Goal: Task Accomplishment & Management: Complete application form

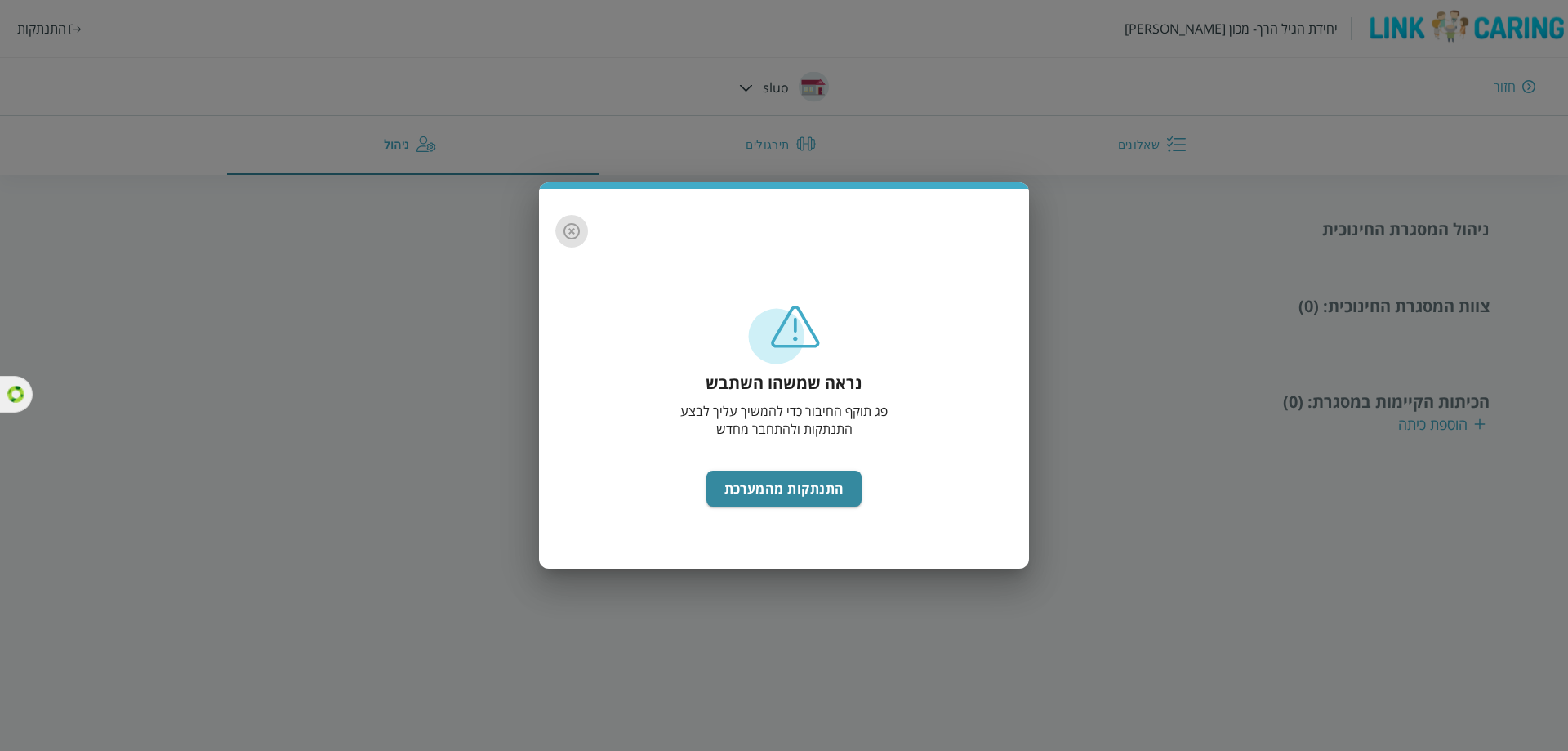
click at [578, 231] on icon "button" at bounding box center [571, 231] width 16 height 16
click at [42, 27] on div "נראה שמשהו השתבש פג תוקף החיבור כדי להמשיך עליך לבצע התנתקות ולהתחבר מחדש התנתק…" at bounding box center [784, 375] width 1568 height 751
click at [570, 236] on icon "button" at bounding box center [571, 231] width 19 height 19
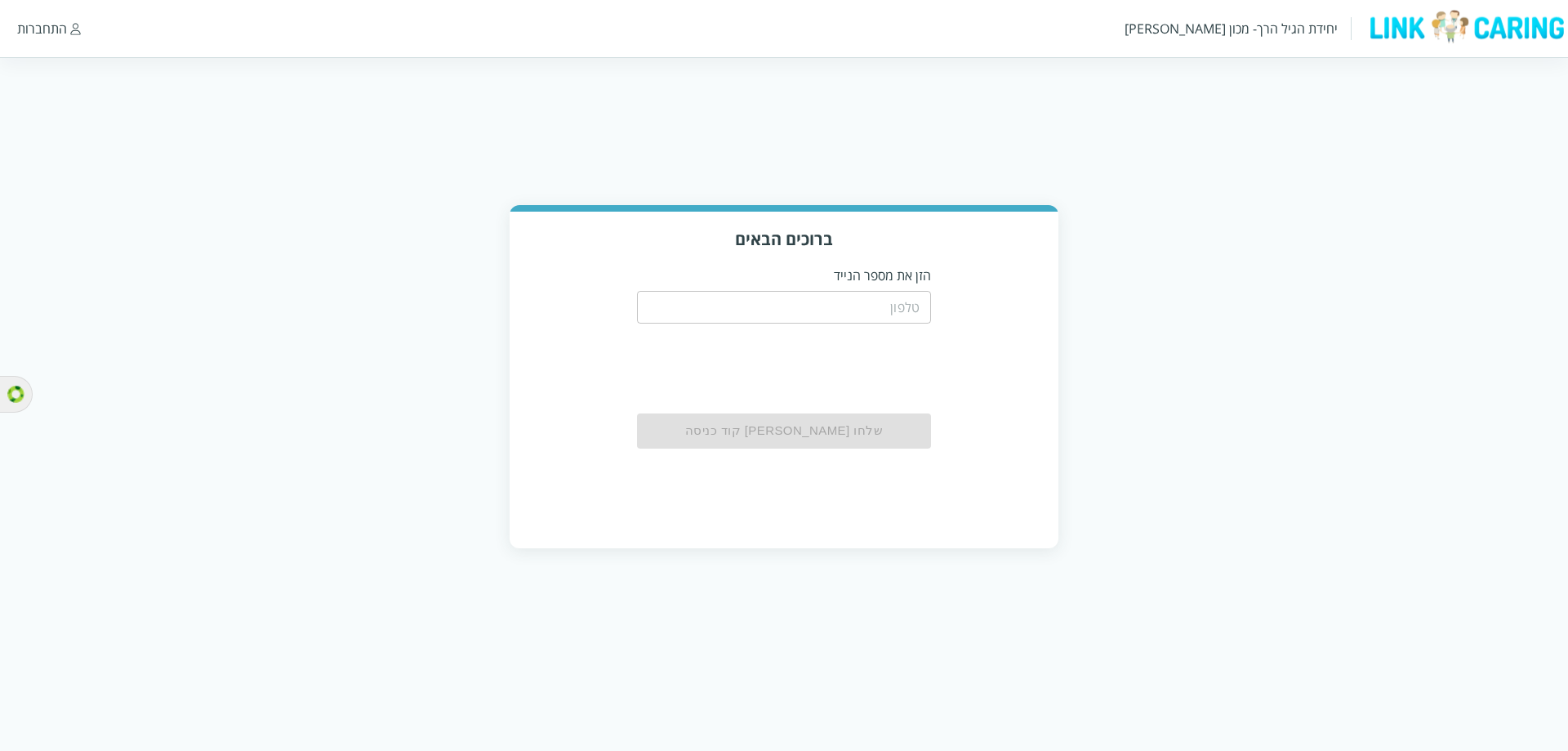
click at [824, 317] on input "tel" at bounding box center [784, 307] width 294 height 33
type input "0504199999"
click at [866, 426] on button "שלחו [PERSON_NAME] קוד כניסה" at bounding box center [784, 431] width 294 height 36
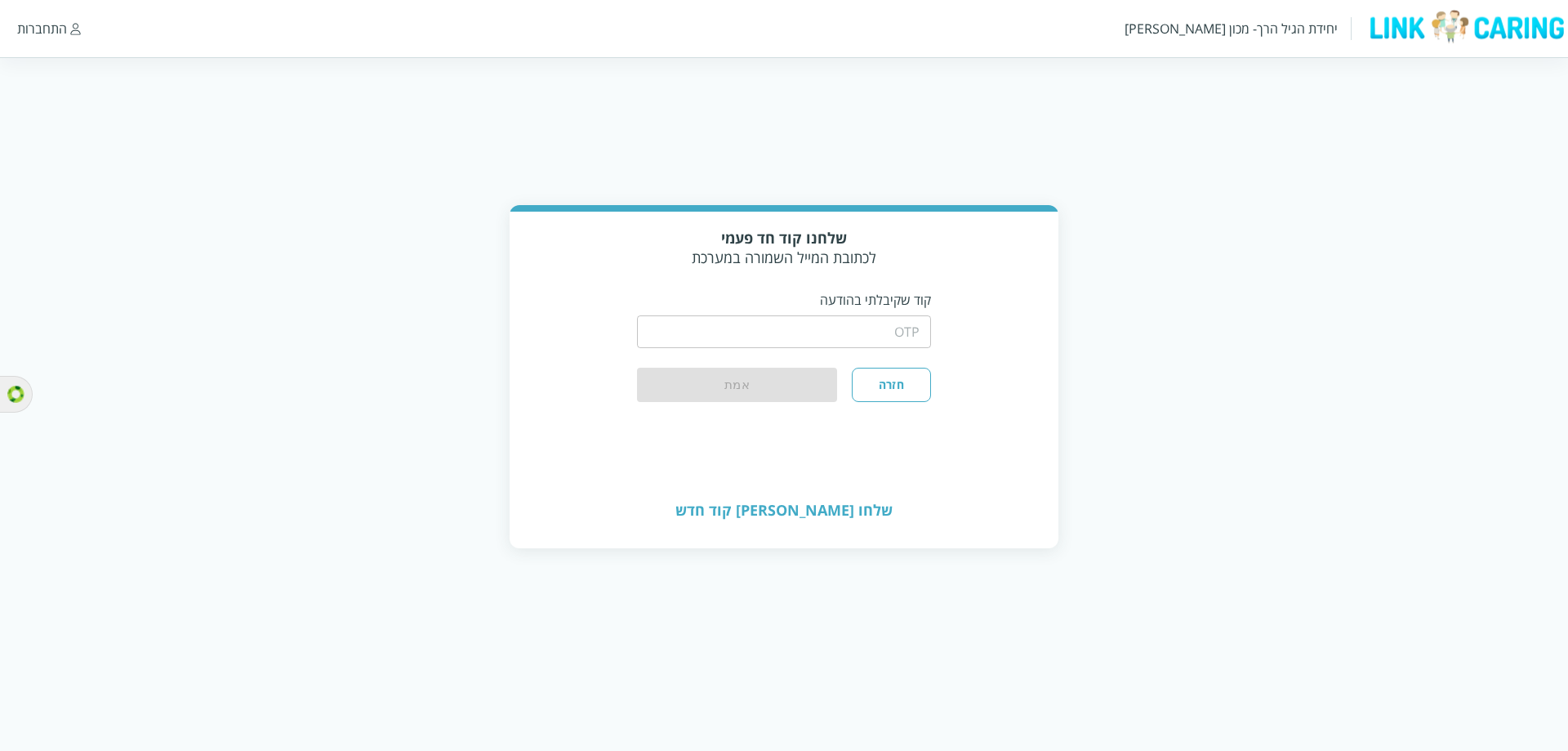
click at [883, 334] on input "string" at bounding box center [784, 331] width 294 height 33
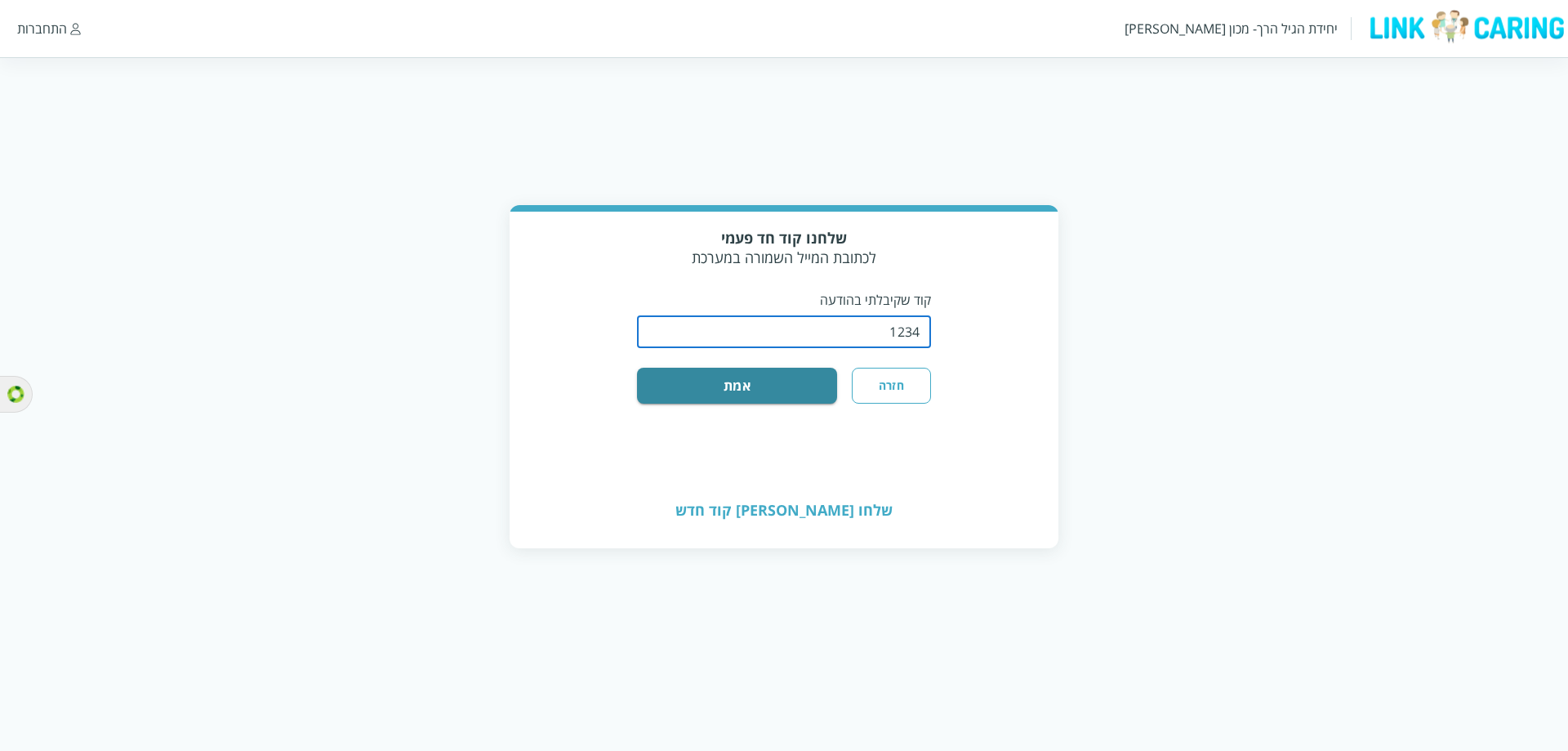
type input "1234"
click at [868, 387] on button "חזרה" at bounding box center [891, 386] width 80 height 36
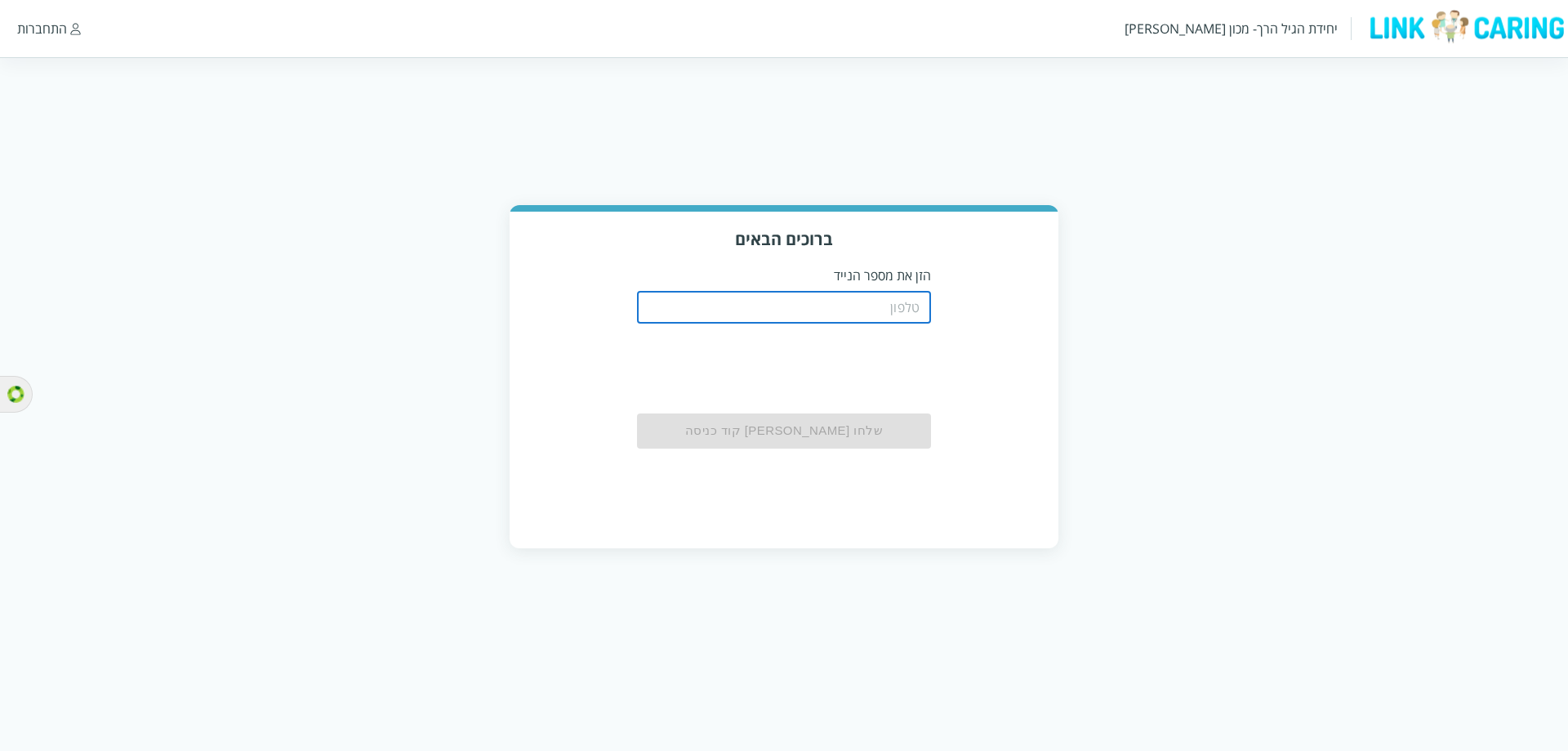
click at [900, 307] on input "tel" at bounding box center [784, 307] width 294 height 33
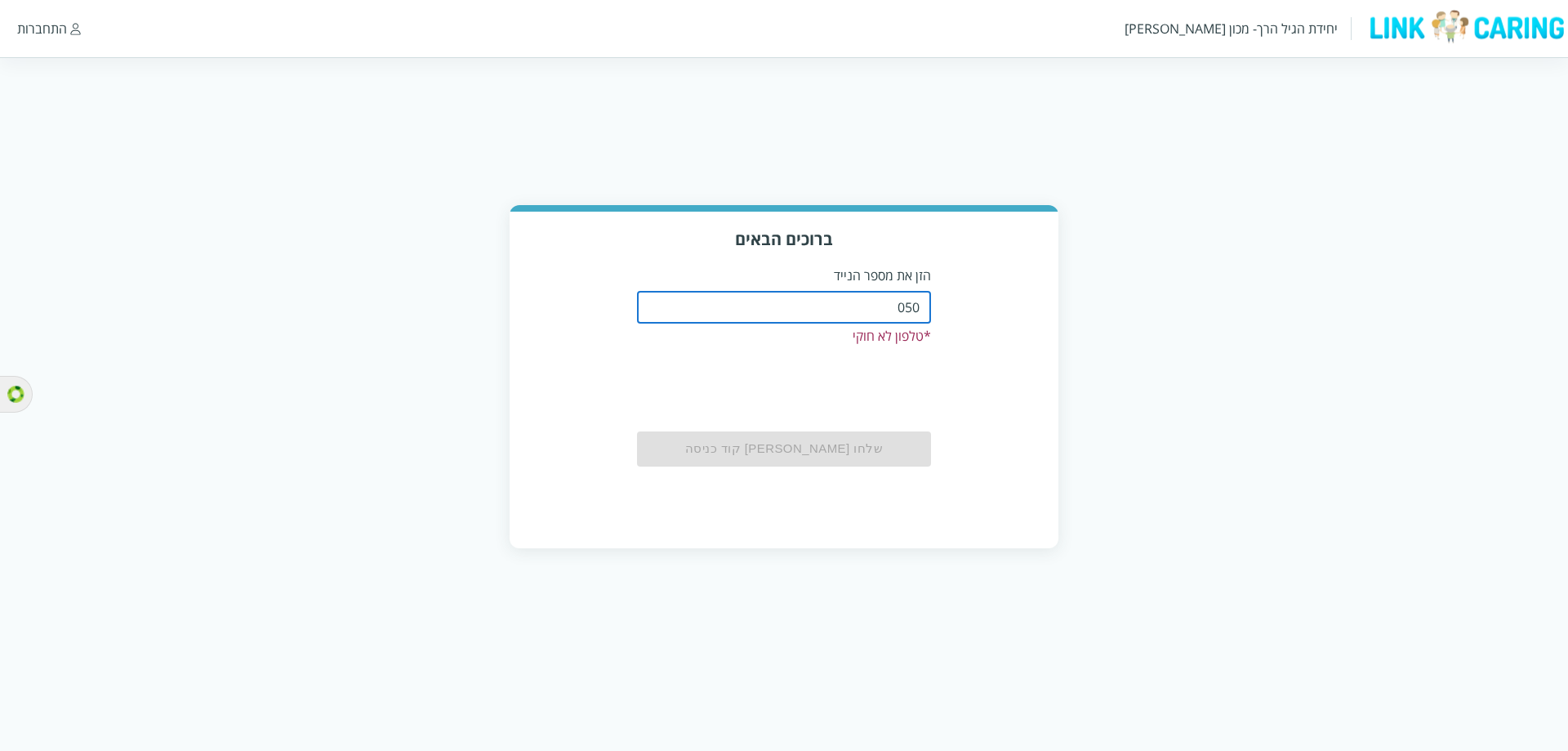
type input "0508805134"
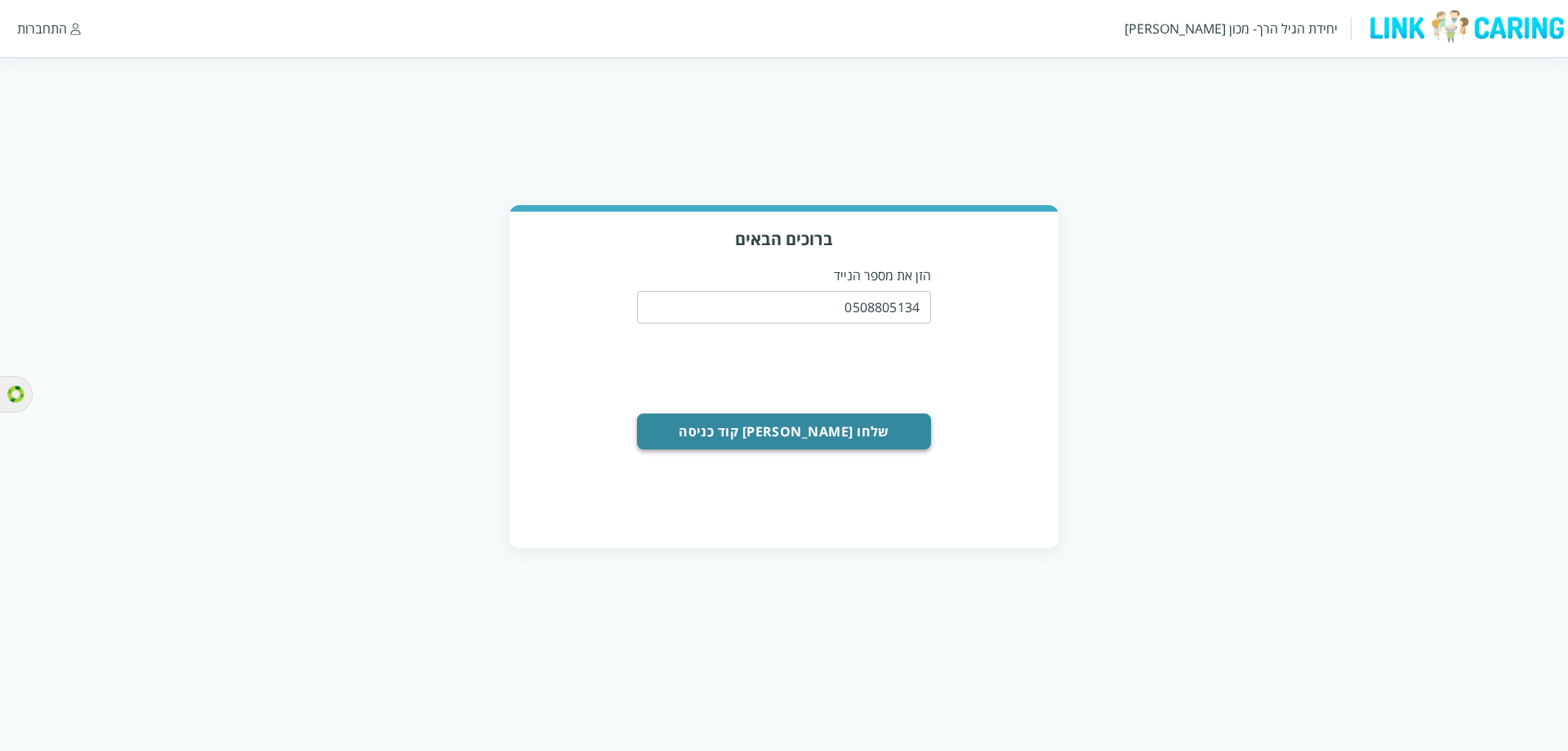
click at [891, 433] on button "שלחו [PERSON_NAME] קוד כניסה" at bounding box center [784, 431] width 294 height 36
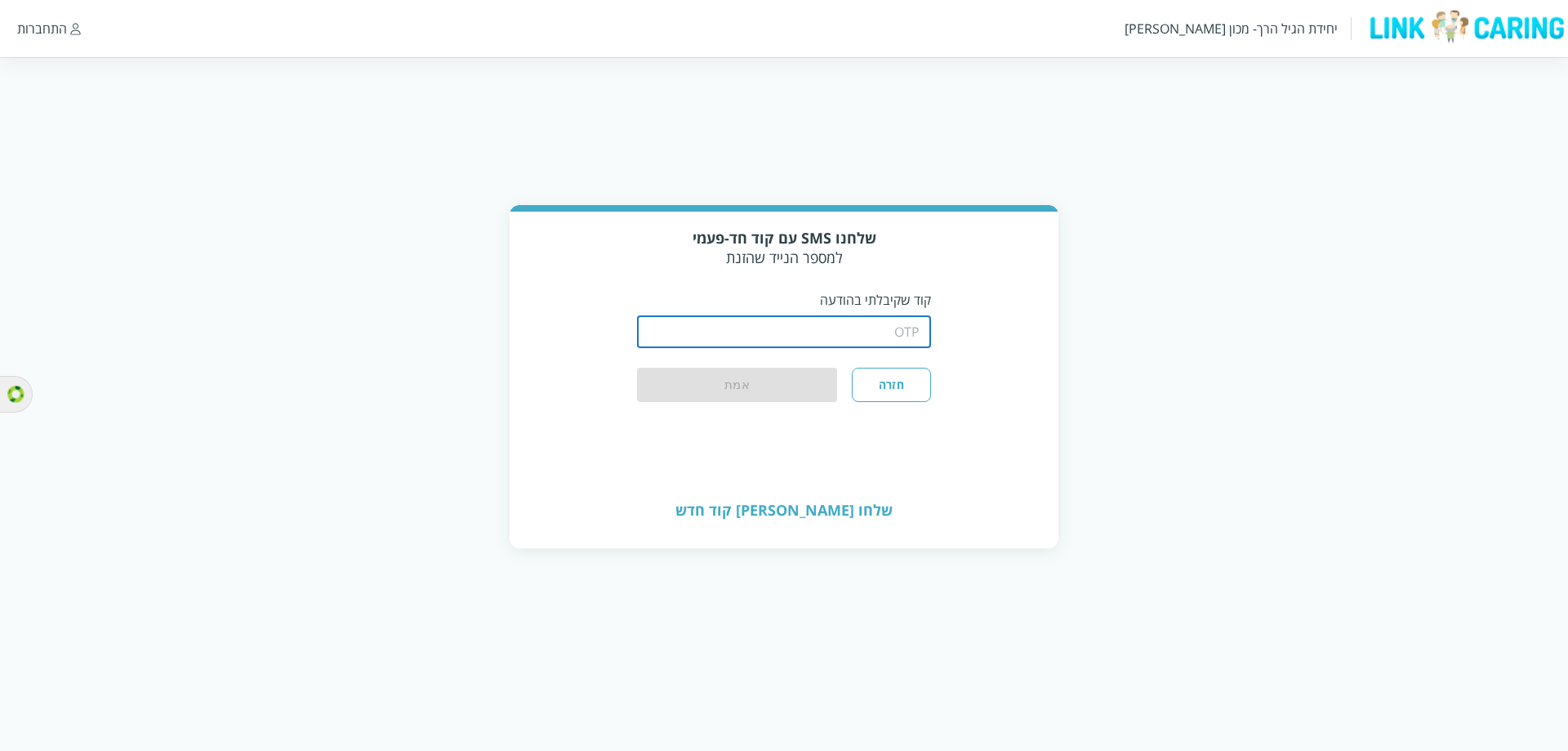
click at [899, 346] on input "string" at bounding box center [784, 331] width 294 height 33
type input "1234"
click at [762, 390] on button "אמת" at bounding box center [737, 386] width 200 height 36
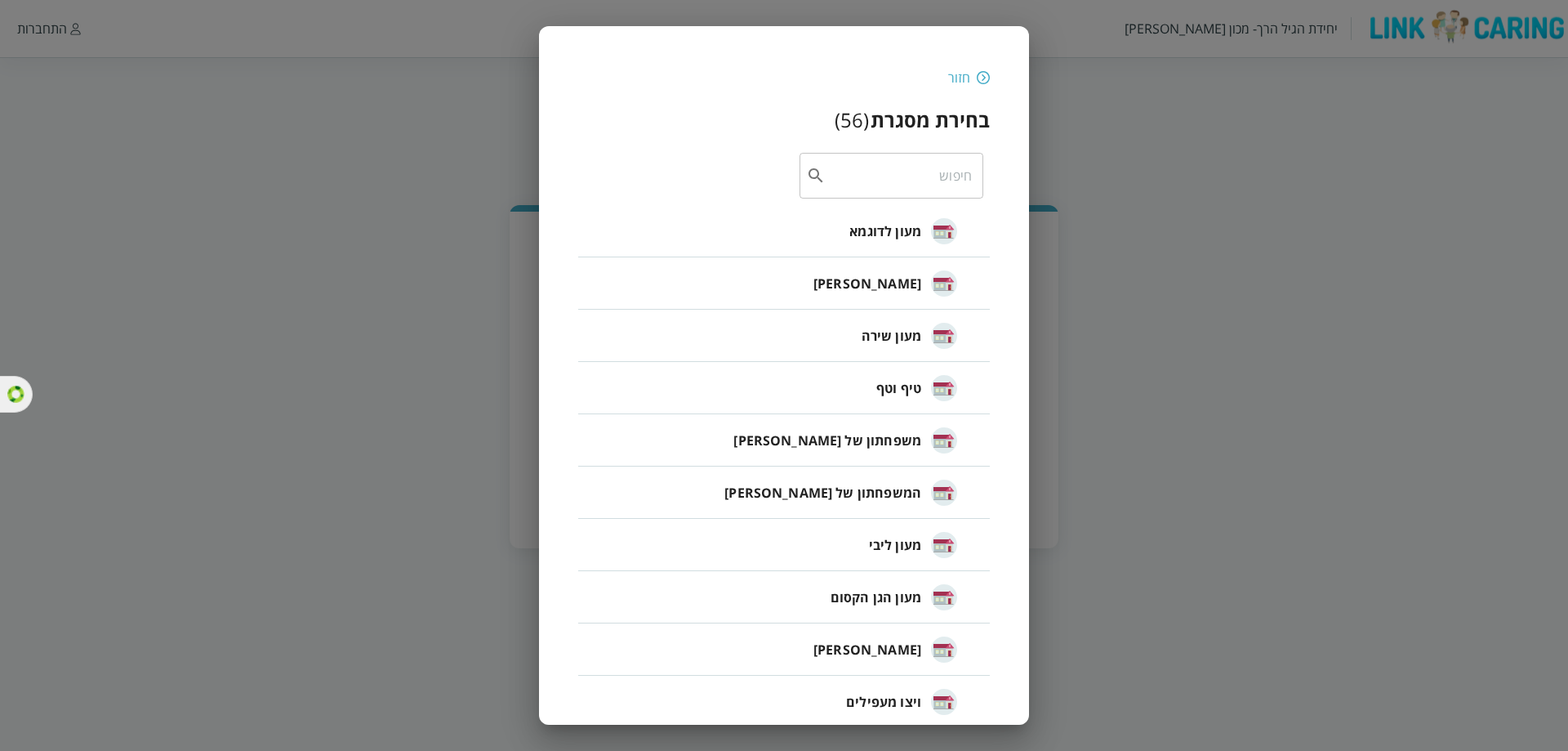
click at [982, 76] on img at bounding box center [983, 77] width 13 height 15
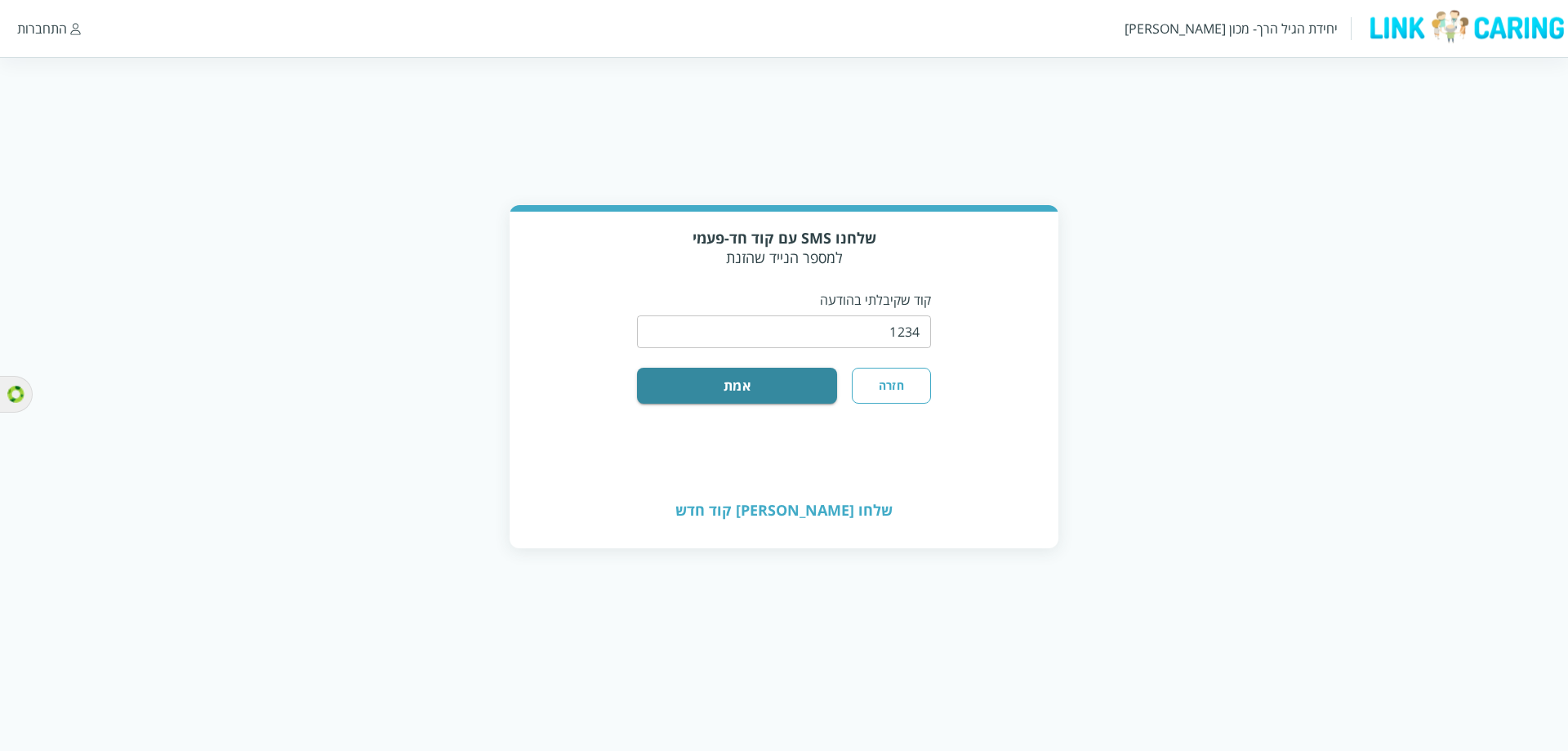
click at [890, 372] on button "חזרה" at bounding box center [891, 386] width 80 height 36
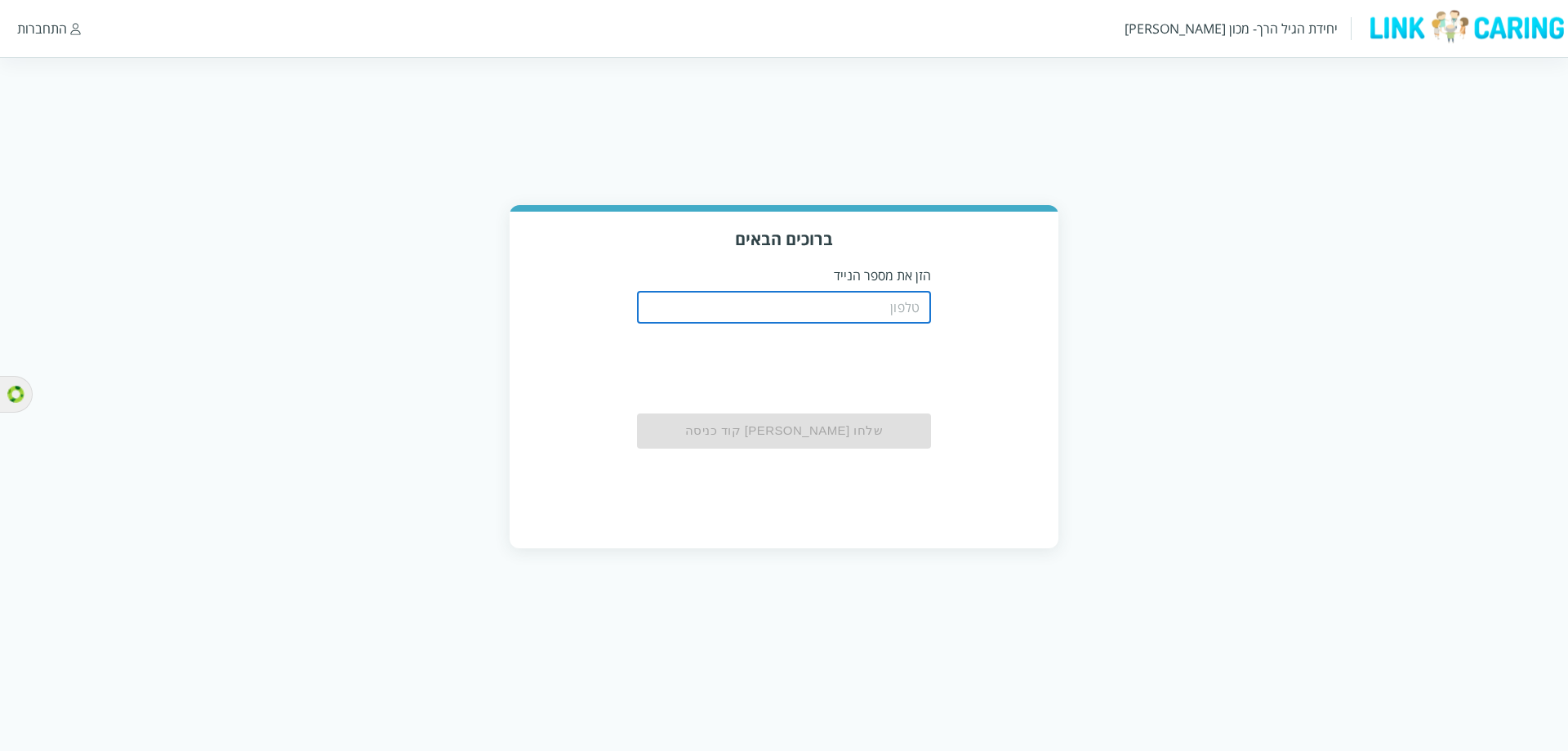
click at [897, 311] on input "tel" at bounding box center [784, 307] width 294 height 33
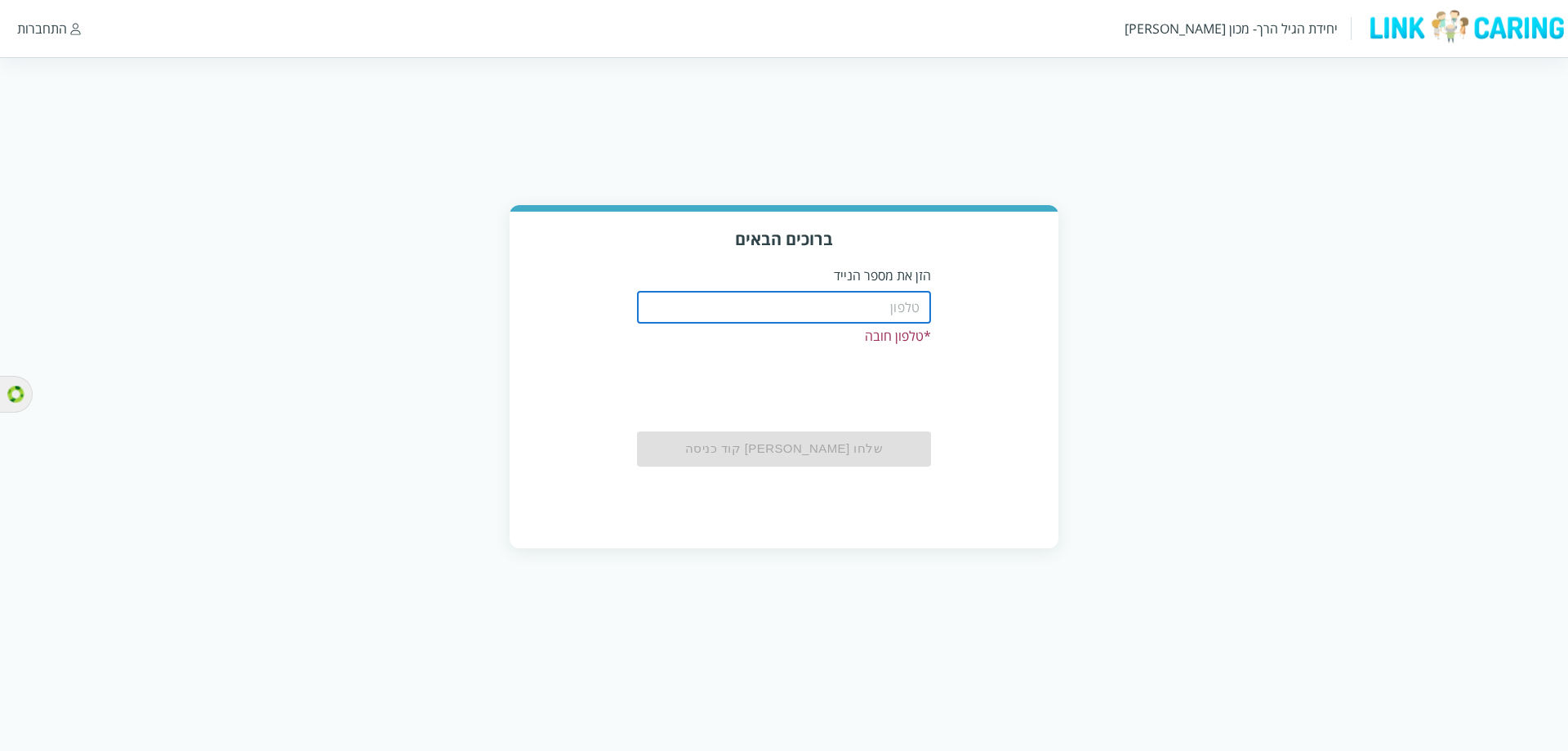
paste input "0544499999"
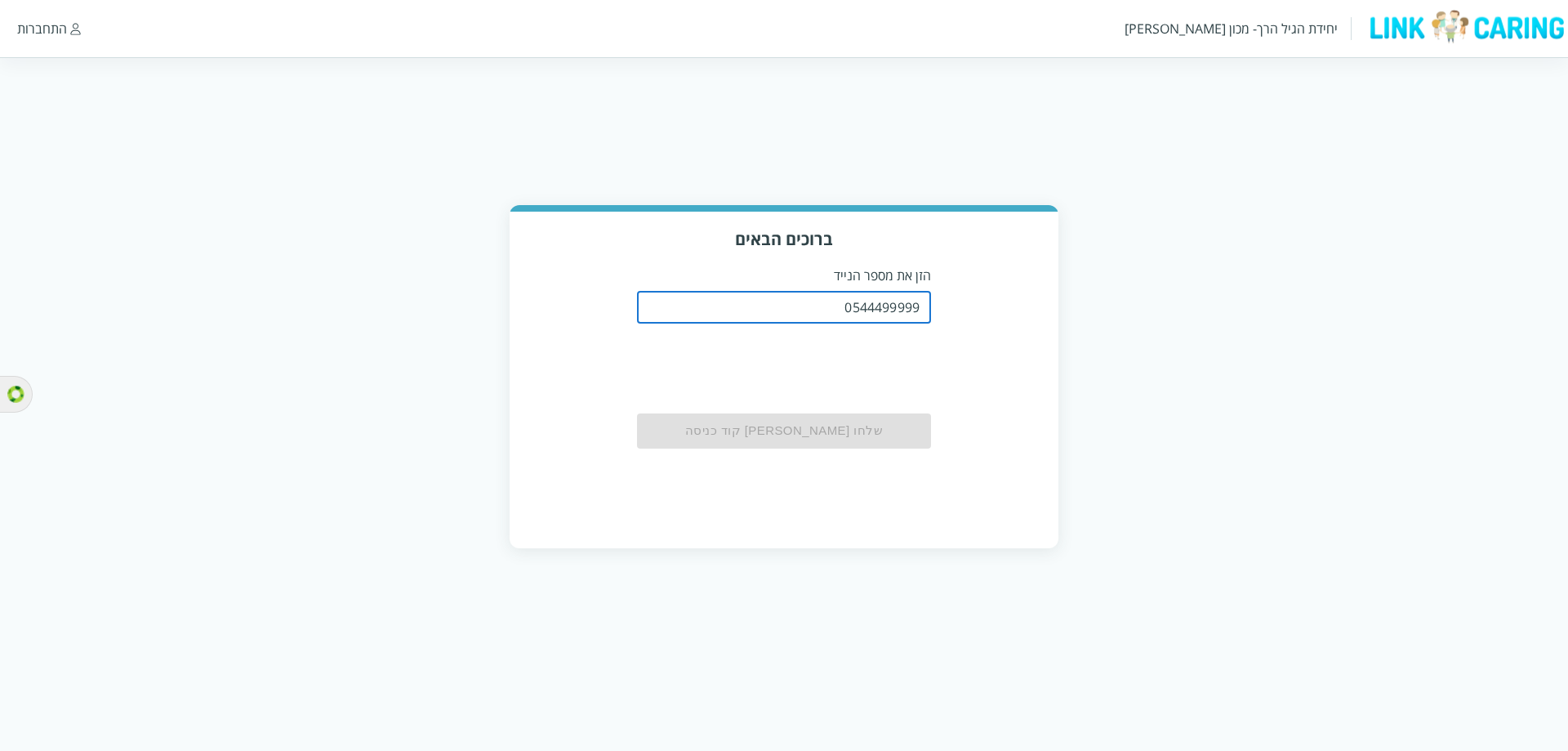
type input "0544499999"
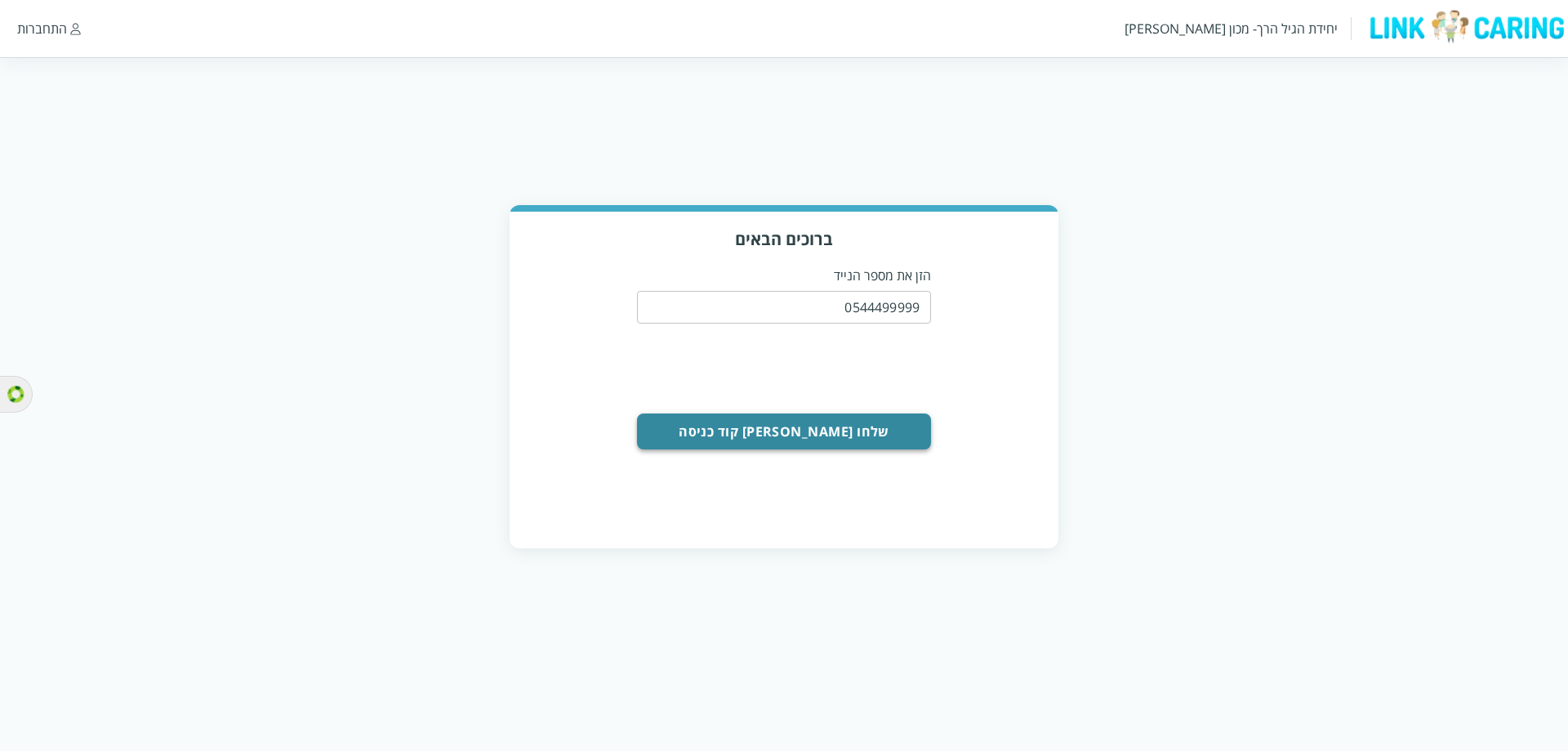
click at [823, 430] on button "שלחו [PERSON_NAME] קוד כניסה" at bounding box center [784, 431] width 294 height 36
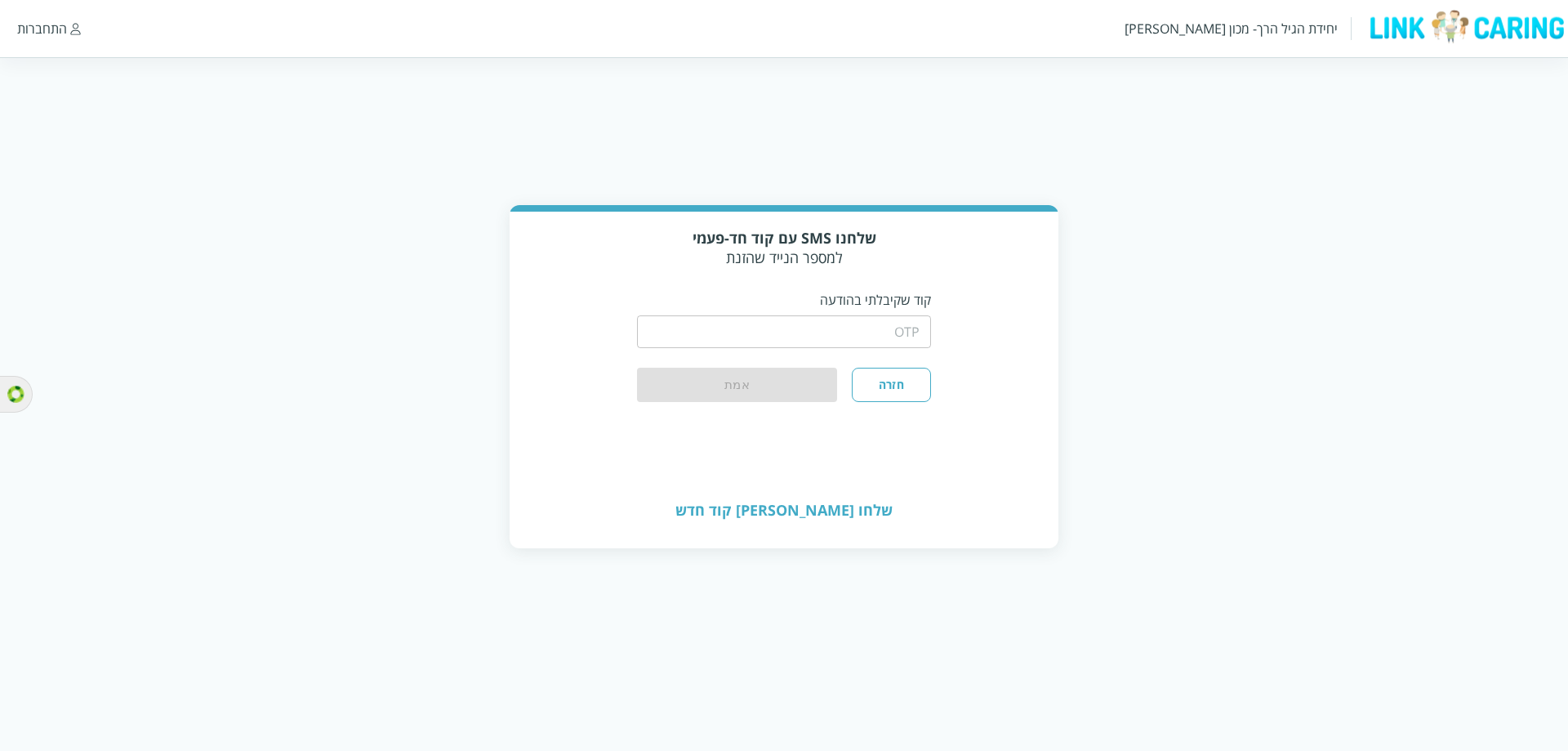
drag, startPoint x: 873, startPoint y: 302, endPoint x: 868, endPoint y: 312, distance: 11.2
click at [872, 303] on p "קוד שקיבלתי בהודעה" at bounding box center [784, 300] width 294 height 18
click at [868, 312] on div "​" at bounding box center [784, 330] width 294 height 42
click at [868, 328] on input "string" at bounding box center [784, 331] width 294 height 33
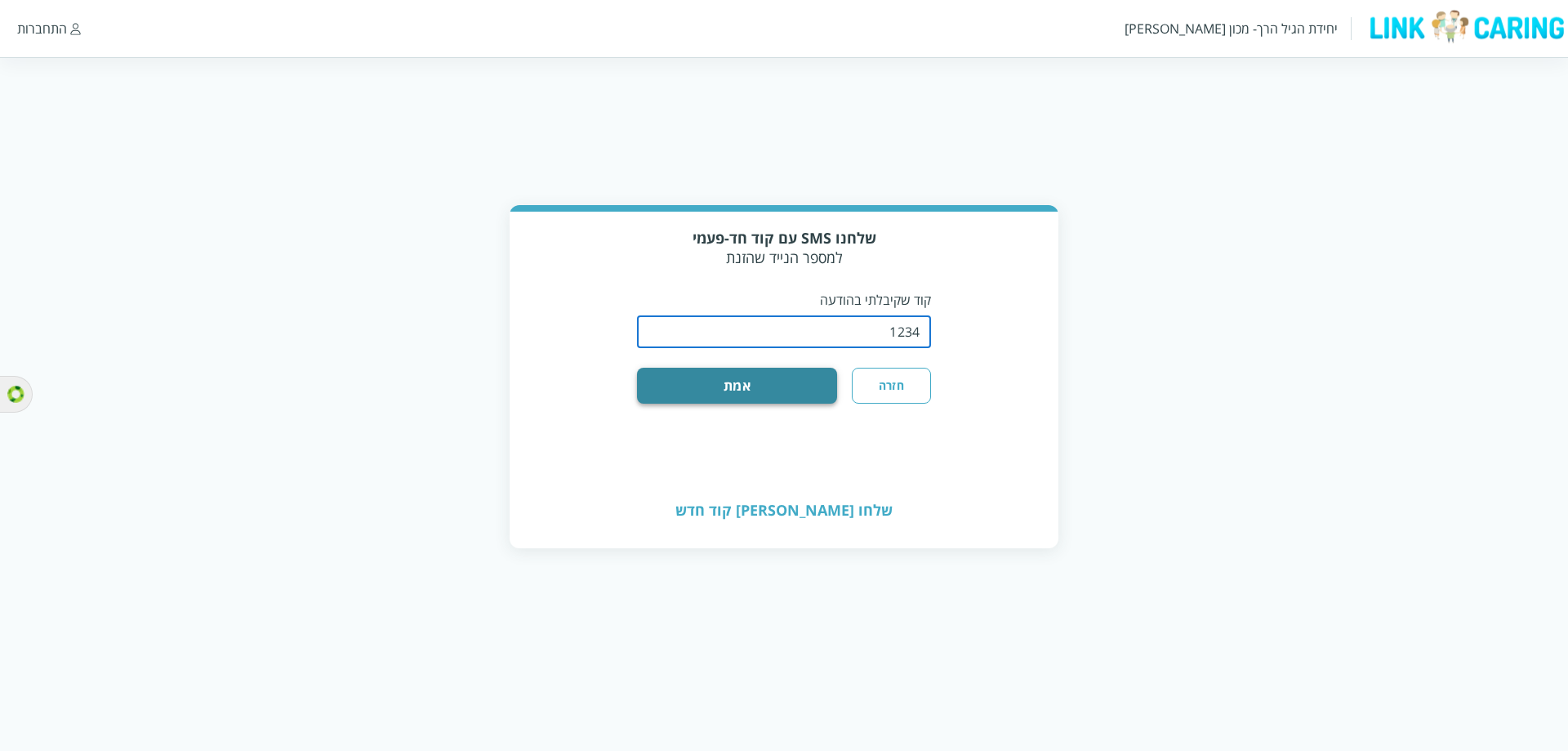
type input "1234"
click at [786, 379] on button "אמת" at bounding box center [737, 386] width 200 height 36
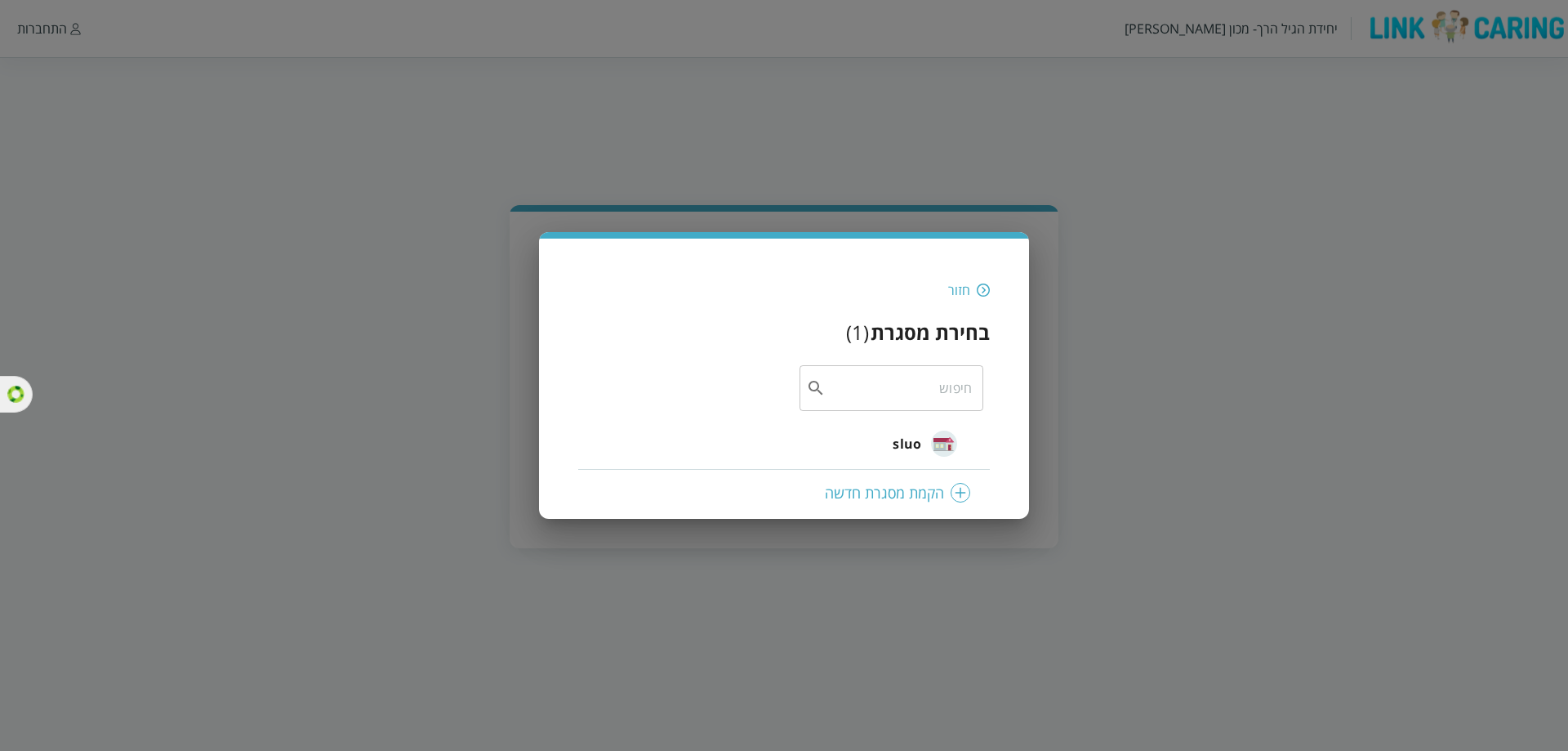
click at [977, 281] on div "חזור" at bounding box center [784, 290] width 411 height 18
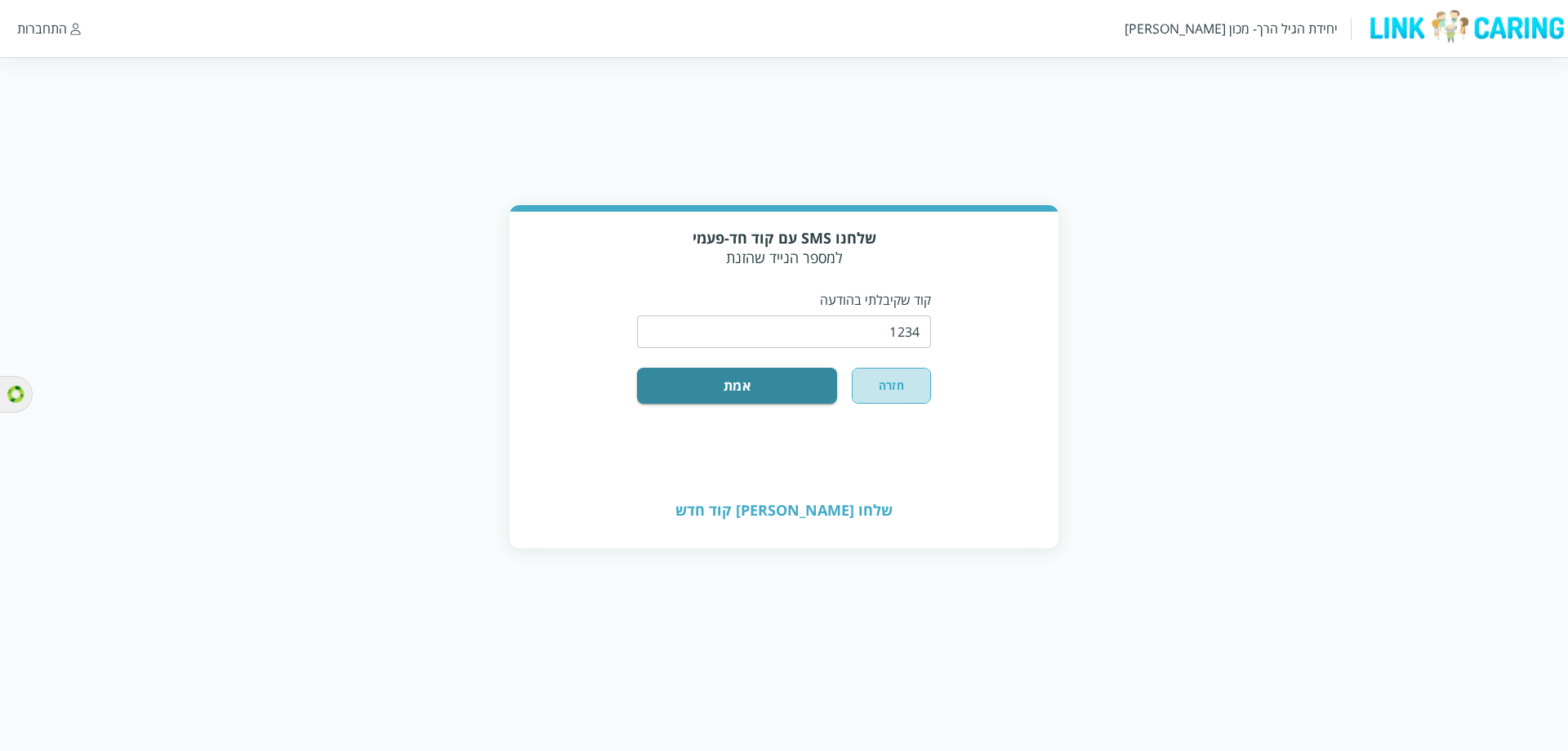
click at [889, 387] on button "חזרה" at bounding box center [891, 386] width 80 height 36
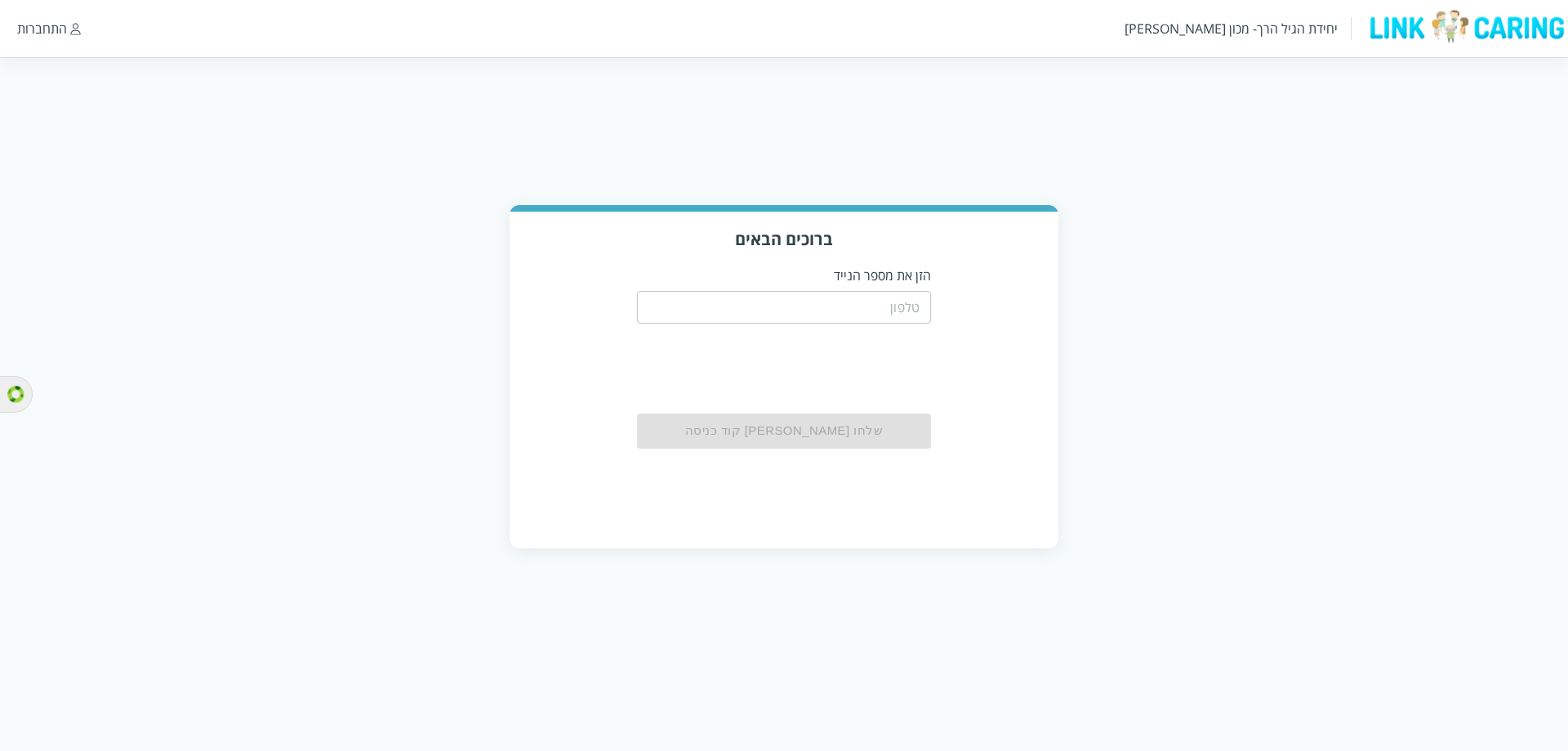
click at [772, 176] on html "יחידת הגיל הרך- מכון [PERSON_NAME] התחברות ברוכים הבאים הזן את מספר הנייד ​ שלח…" at bounding box center [784, 290] width 1568 height 580
click at [772, 218] on div "ברוכים הבאים הזן את מספר הנייד ​ שלחו [PERSON_NAME] קוד כניסה" at bounding box center [784, 379] width 548 height 335
click at [772, 236] on h3 "ברוכים הבאים" at bounding box center [784, 239] width 516 height 22
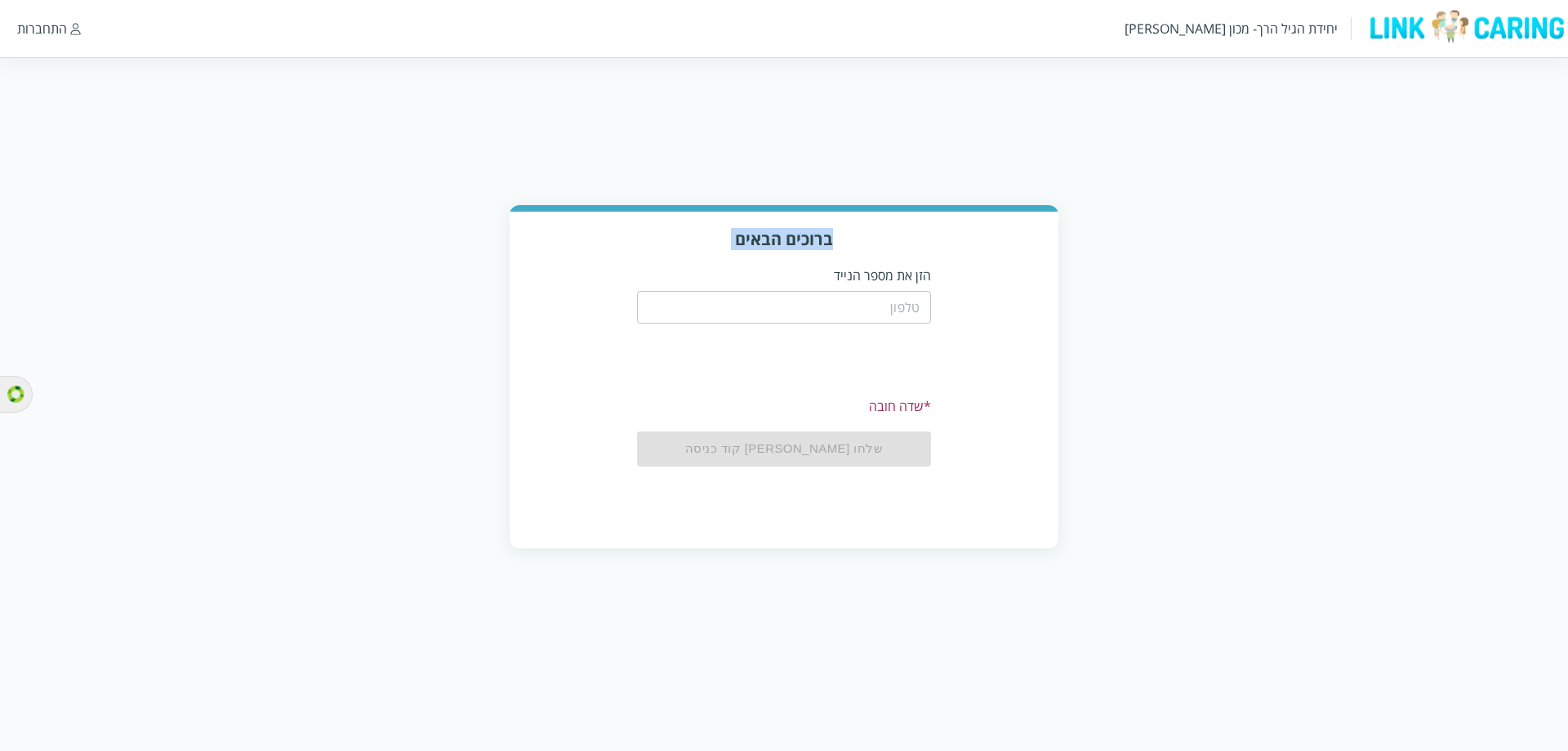
click at [779, 249] on h3 "ברוכים הבאים" at bounding box center [784, 239] width 516 height 22
